Goal: Transaction & Acquisition: Purchase product/service

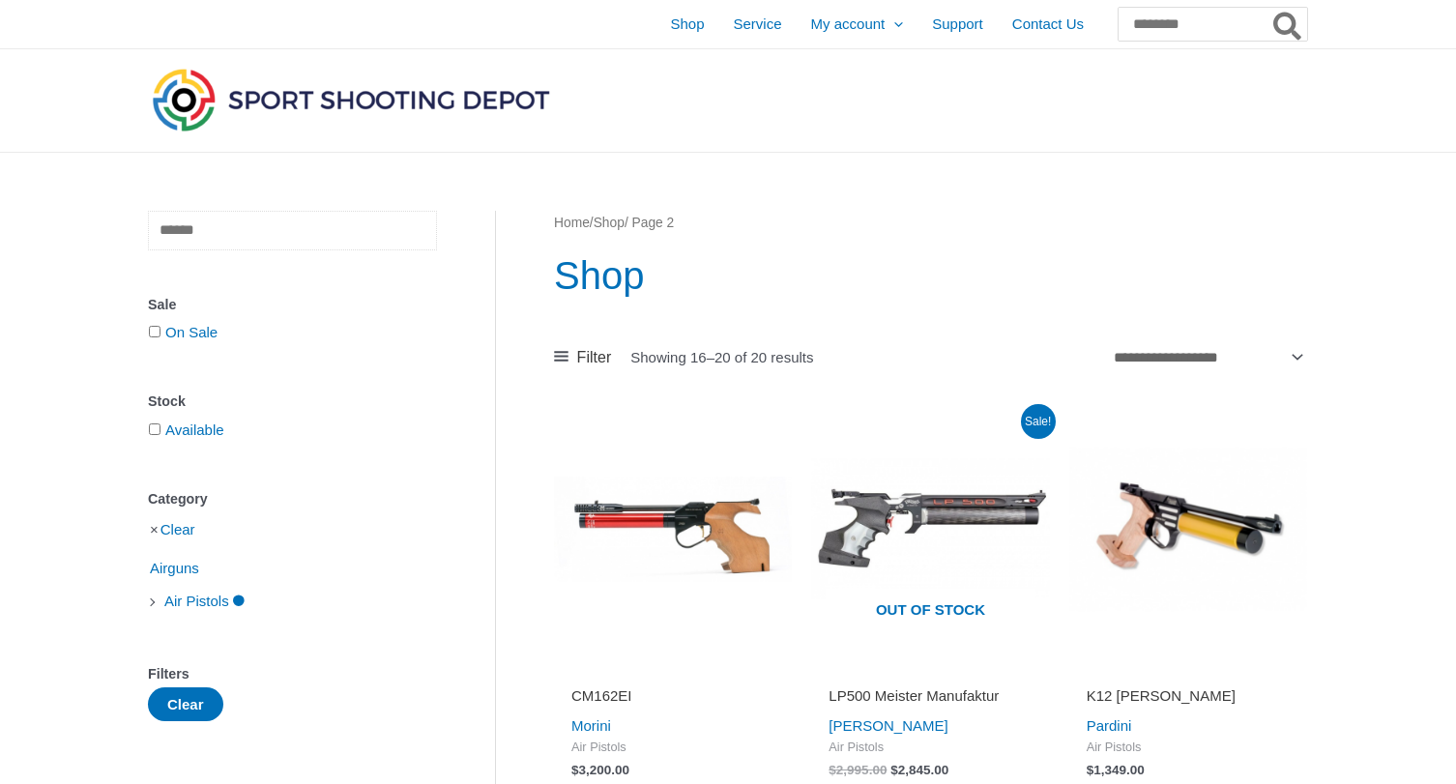
click at [181, 238] on input "text" at bounding box center [292, 231] width 289 height 40
type input "**********"
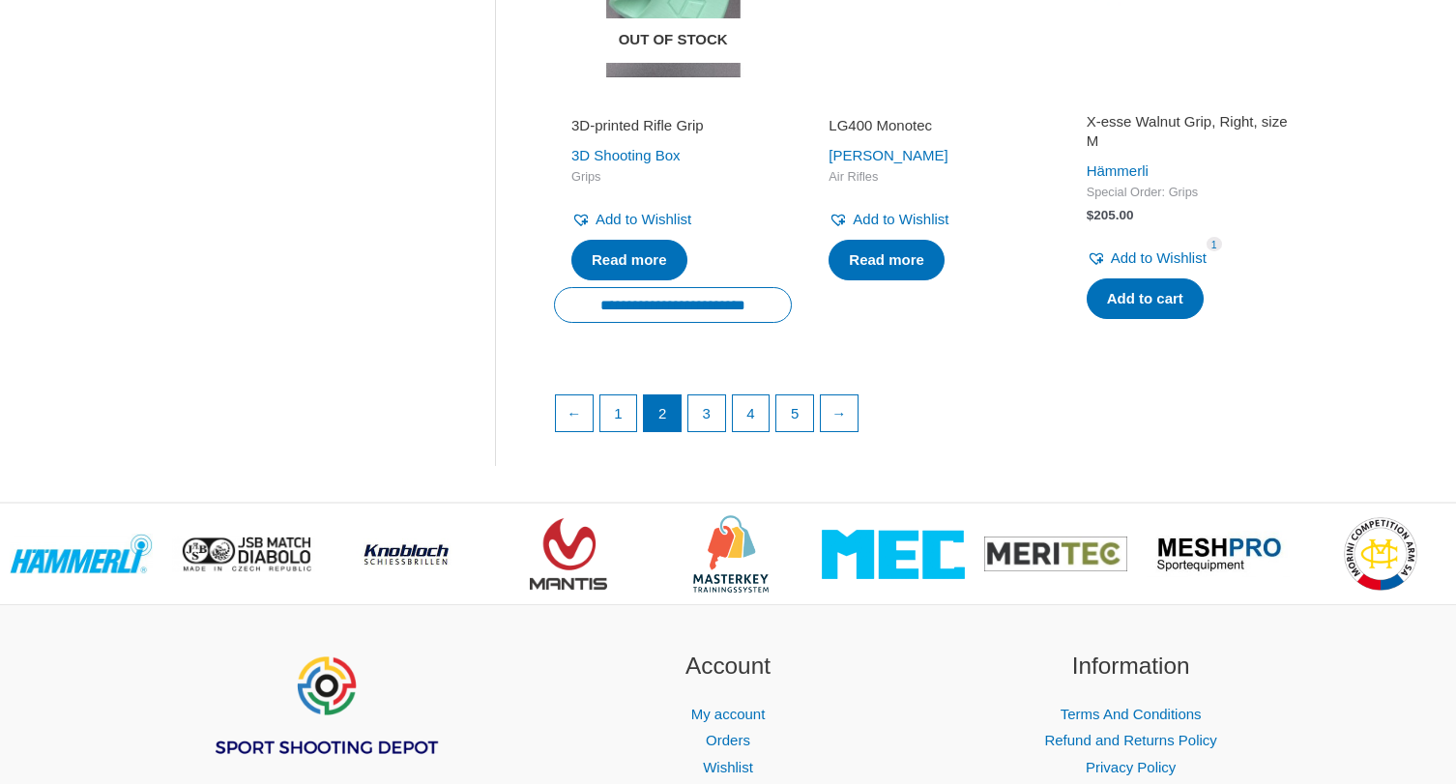
scroll to position [2737, 0]
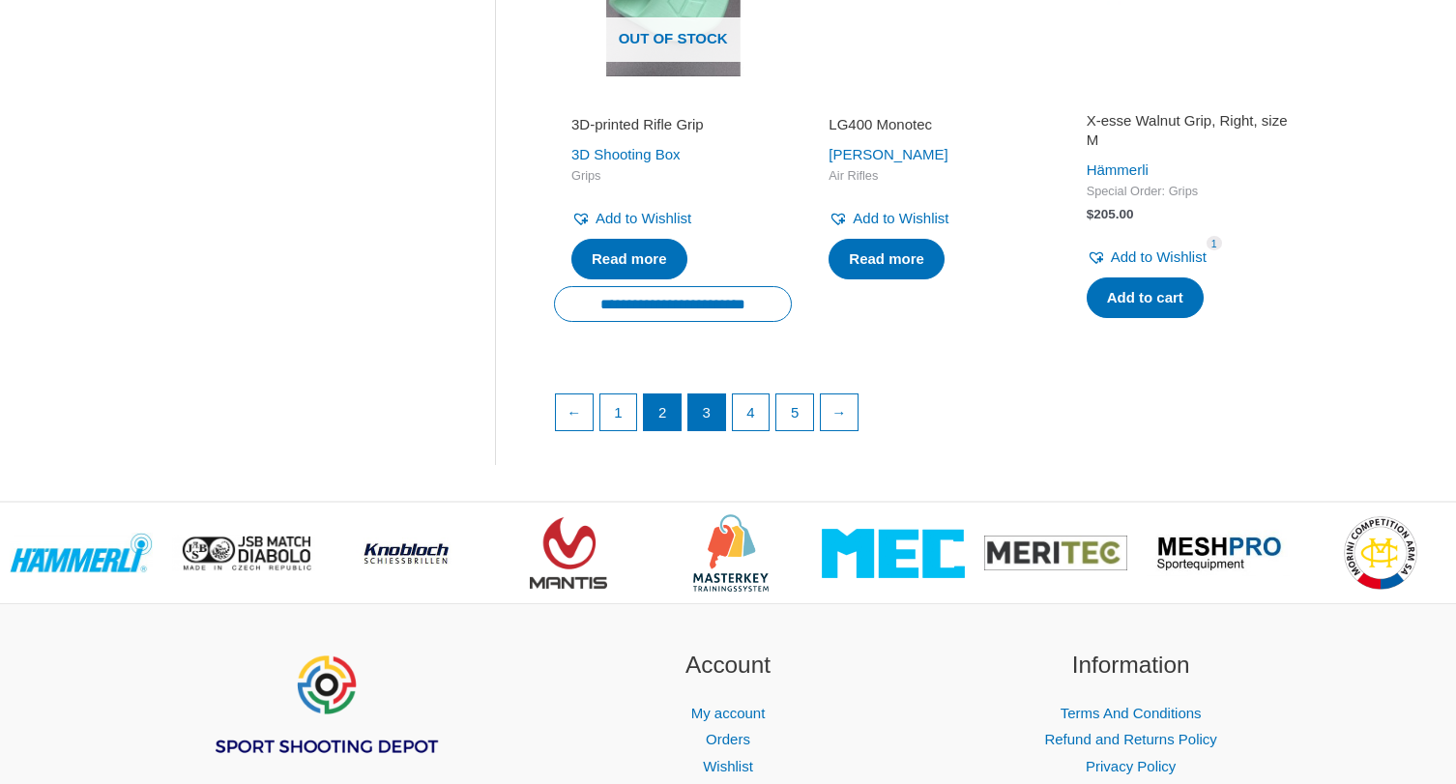
click at [706, 394] on link "3" at bounding box center [706, 412] width 37 height 37
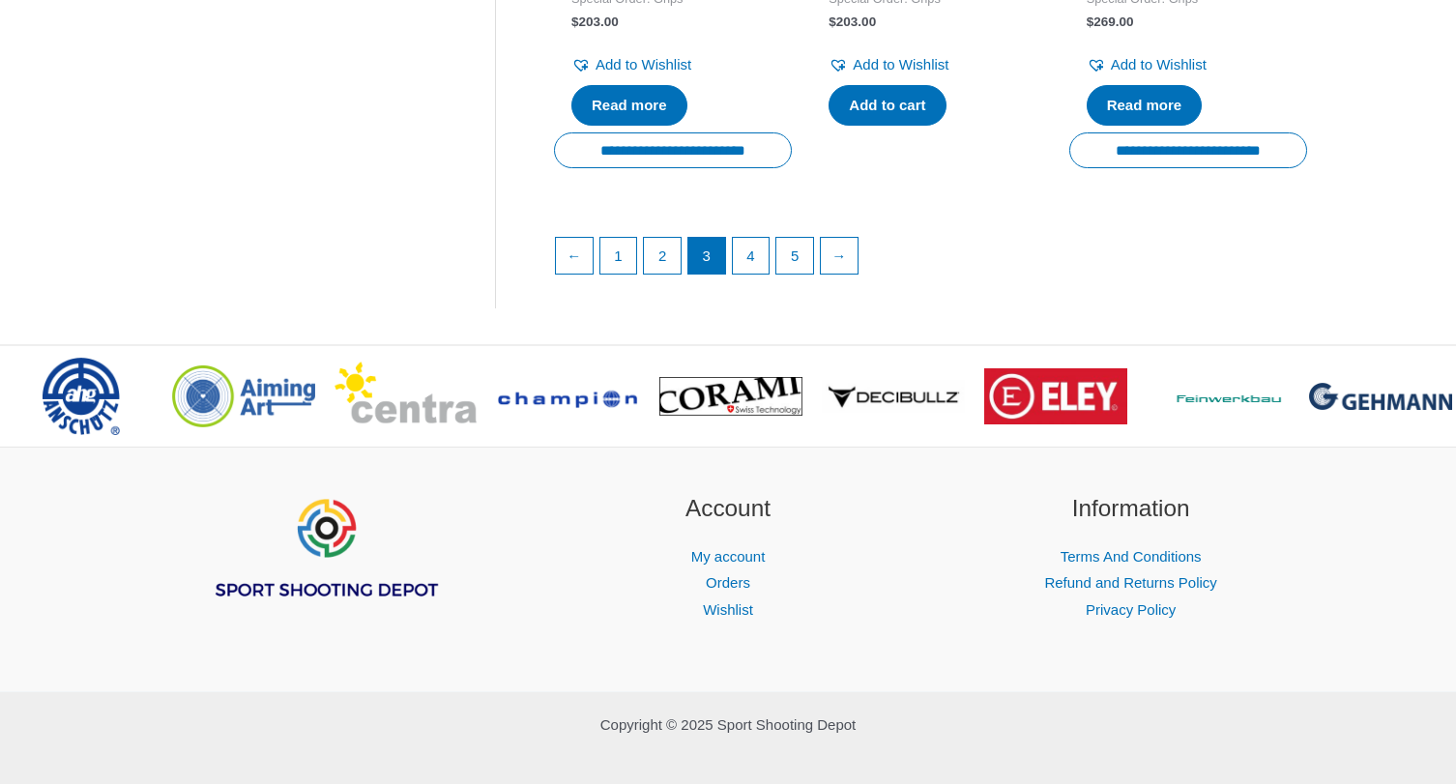
scroll to position [3070, 0]
click at [754, 239] on link "4" at bounding box center [751, 257] width 37 height 37
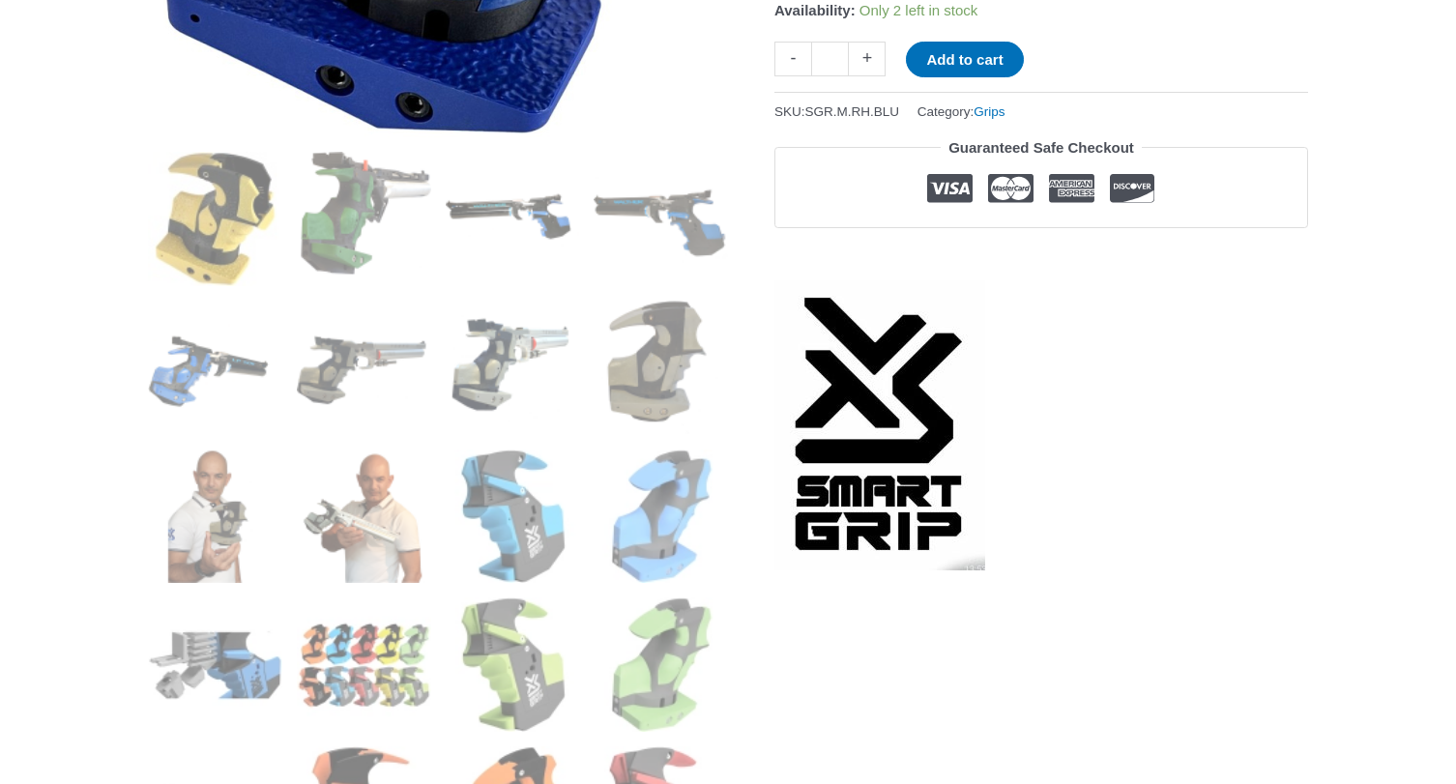
scroll to position [704, 0]
click at [361, 505] on img at bounding box center [364, 516] width 134 height 134
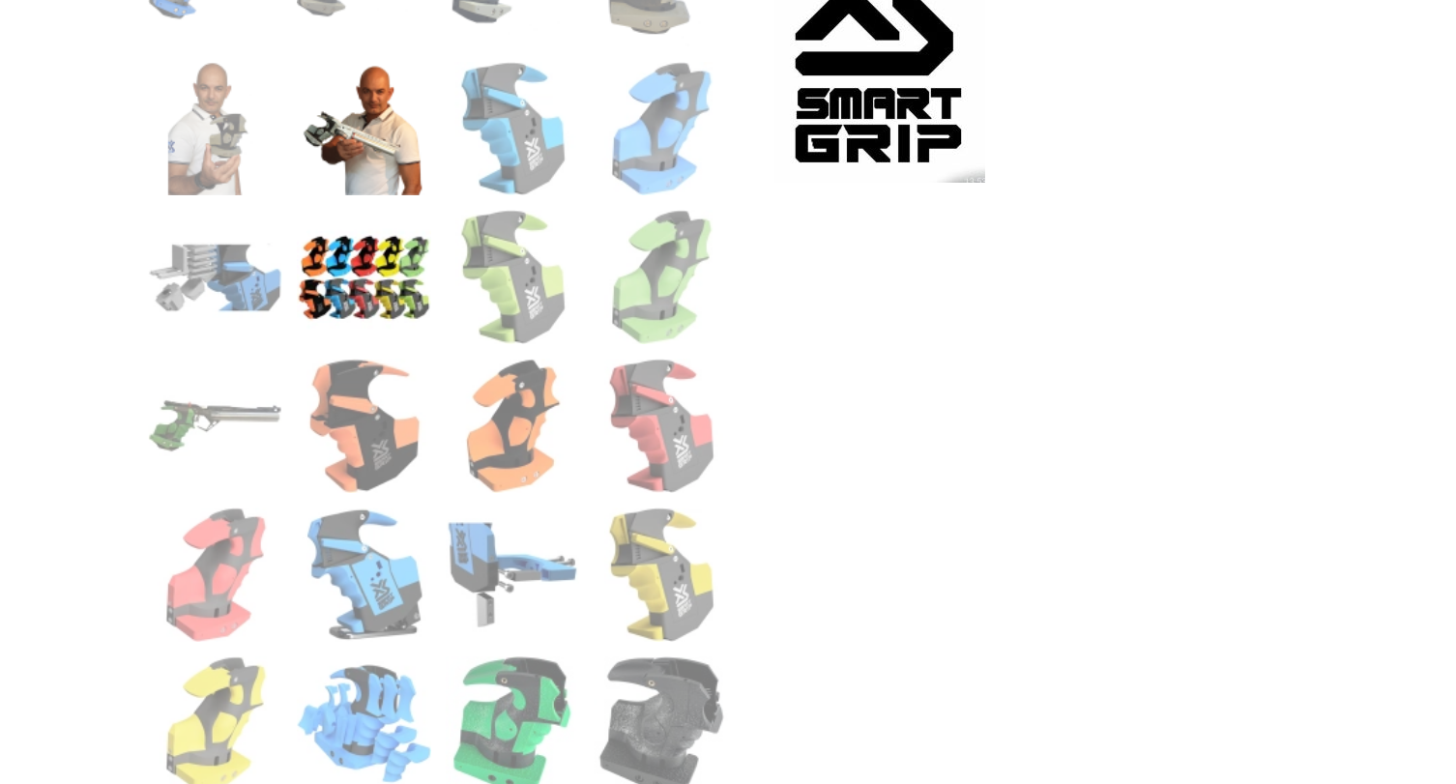
scroll to position [1091, 0]
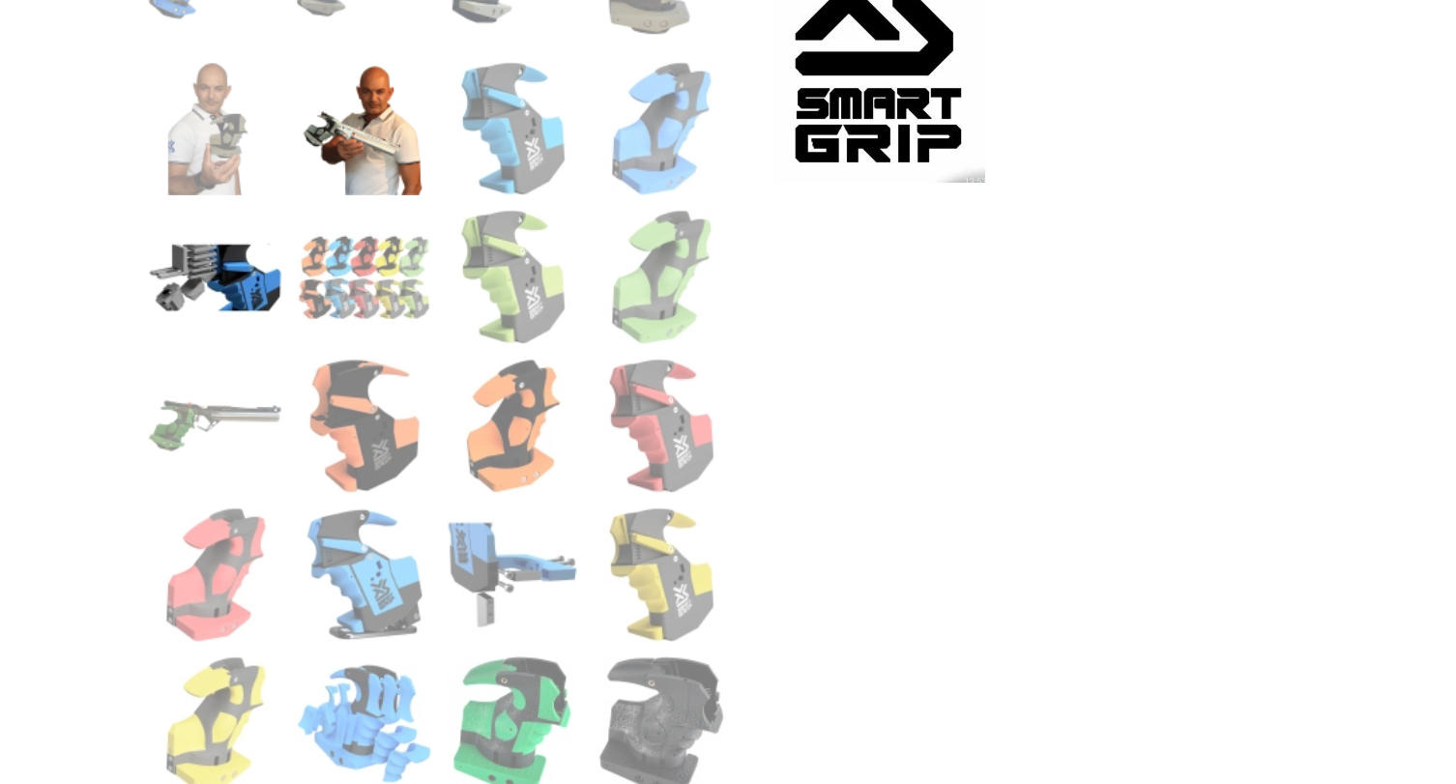
click at [236, 300] on img at bounding box center [215, 277] width 134 height 134
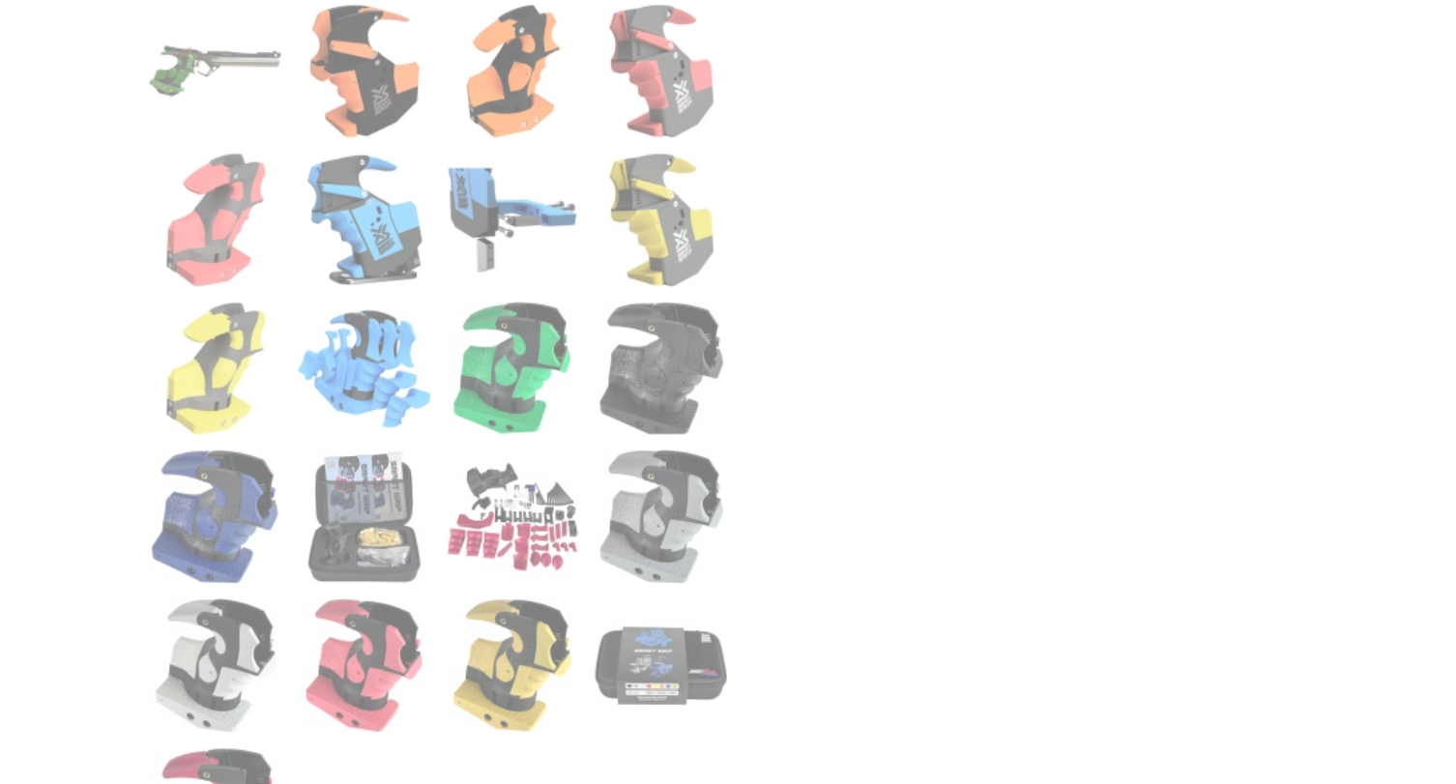
scroll to position [1450, 0]
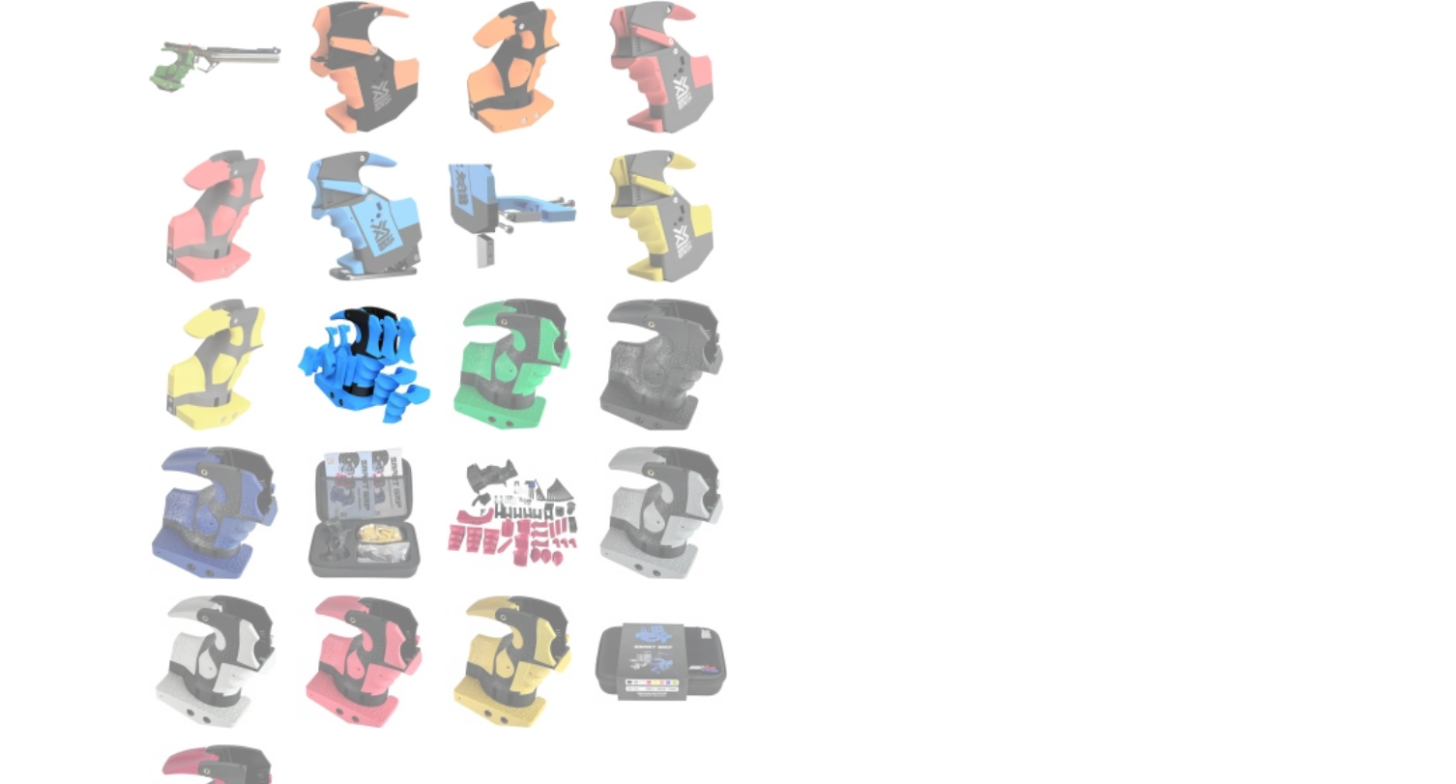
click at [372, 341] on img at bounding box center [364, 365] width 134 height 134
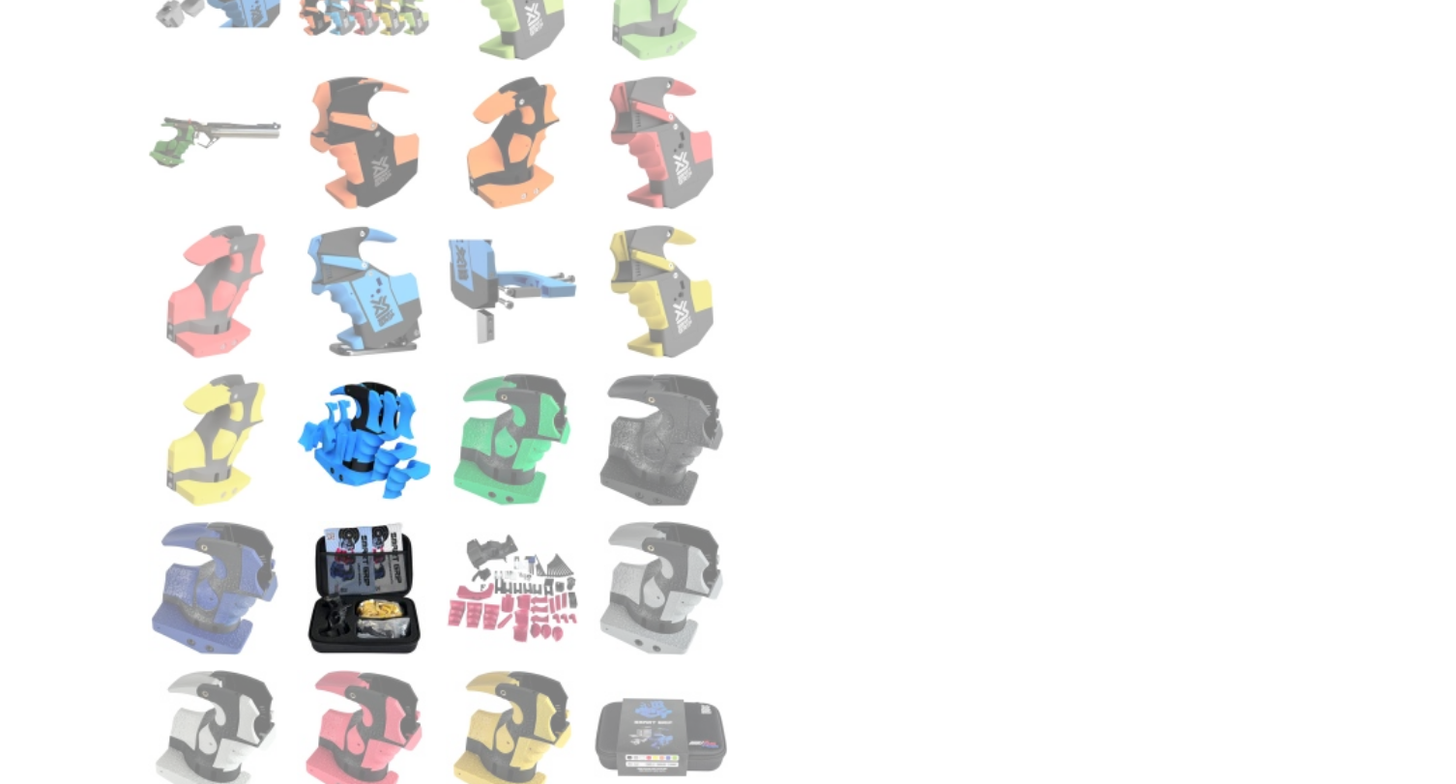
scroll to position [1272, 0]
